Goal: Answer question/provide support: Answer question/provide support

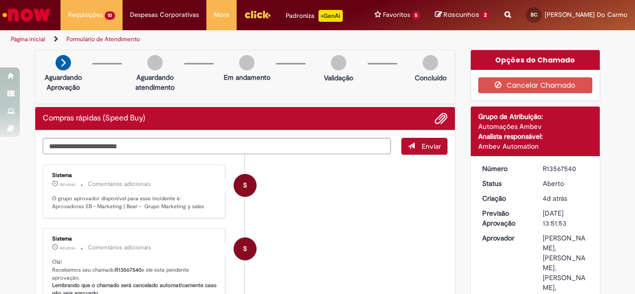
scroll to position [124, 0]
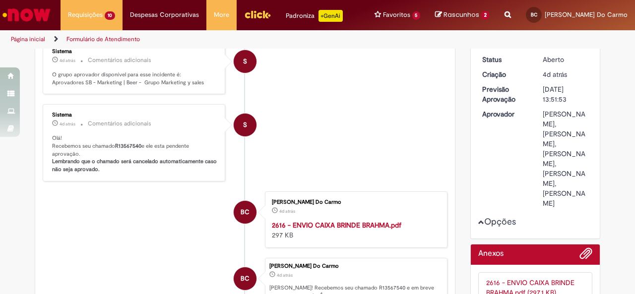
click at [40, 13] on img "Ir para a Homepage" at bounding box center [26, 15] width 51 height 20
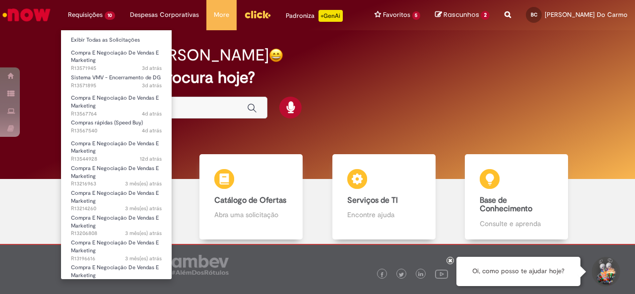
click at [98, 15] on li "Requisições 10 Exibir Todas as Solicitações Compra E Negociação De Vendas E Mar…" at bounding box center [92, 15] width 62 height 30
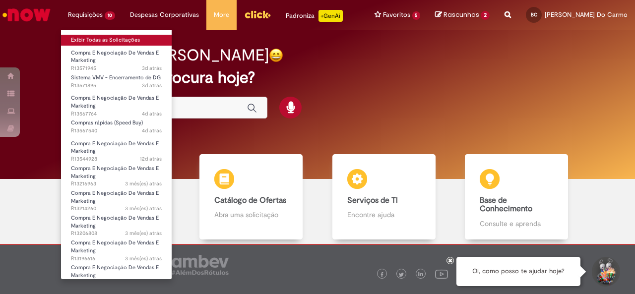
click at [104, 37] on link "Exibir Todas as Solicitações" at bounding box center [116, 40] width 111 height 11
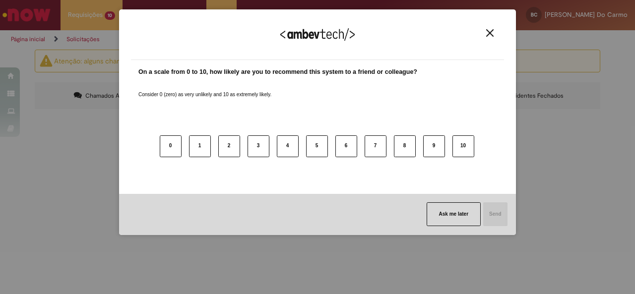
click at [494, 30] on button "Close" at bounding box center [489, 33] width 13 height 8
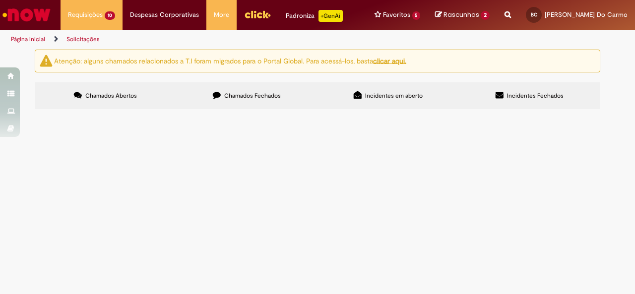
scroll to position [23, 0]
click at [251, 84] on label "Chamados Fechados" at bounding box center [246, 95] width 141 height 27
click at [91, 82] on label "Chamados Abertos" at bounding box center [105, 95] width 141 height 27
click at [0, 0] on span "Pf encerrar a dg abaixo!" at bounding box center [0, 0] width 0 height 0
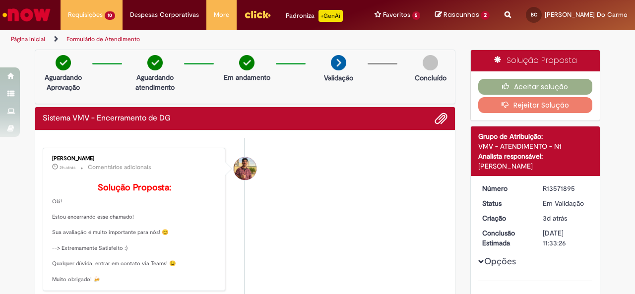
scroll to position [20, 0]
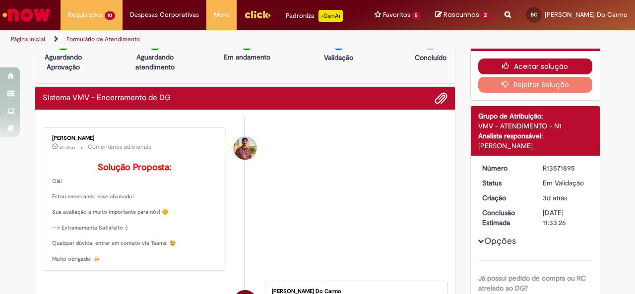
click at [502, 67] on icon "button" at bounding box center [508, 66] width 12 height 7
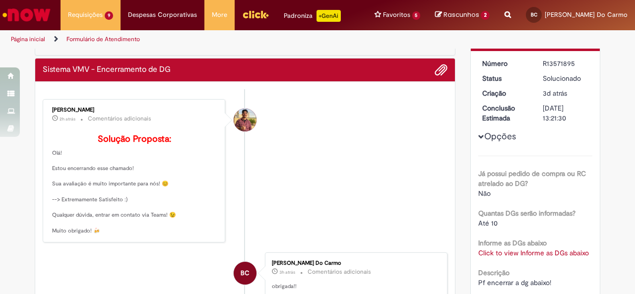
scroll to position [50, 0]
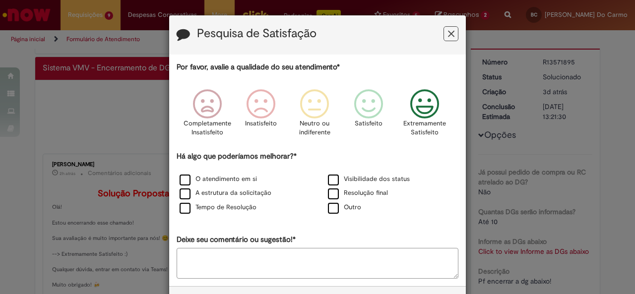
click at [412, 112] on icon "Feedback" at bounding box center [424, 104] width 37 height 30
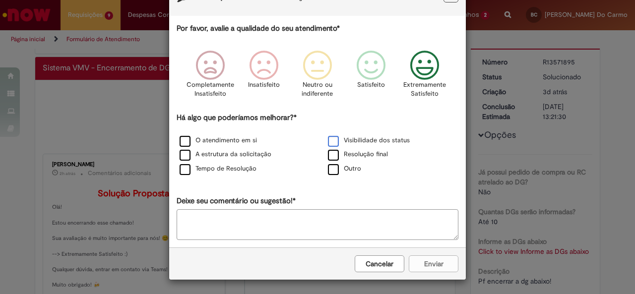
click at [339, 138] on label "Visibilidade dos status" at bounding box center [369, 140] width 82 height 9
click at [427, 263] on button "Enviar" at bounding box center [434, 264] width 50 height 17
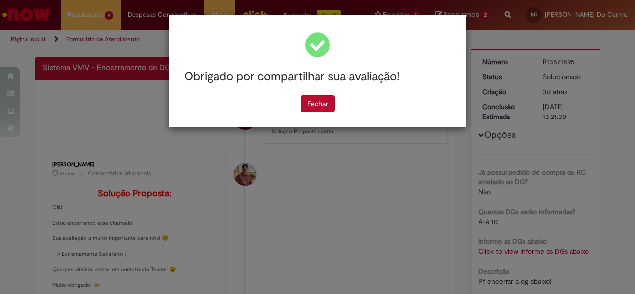
scroll to position [0, 0]
click at [322, 106] on button "Fechar" at bounding box center [318, 103] width 34 height 17
